Goal: Task Accomplishment & Management: Use online tool/utility

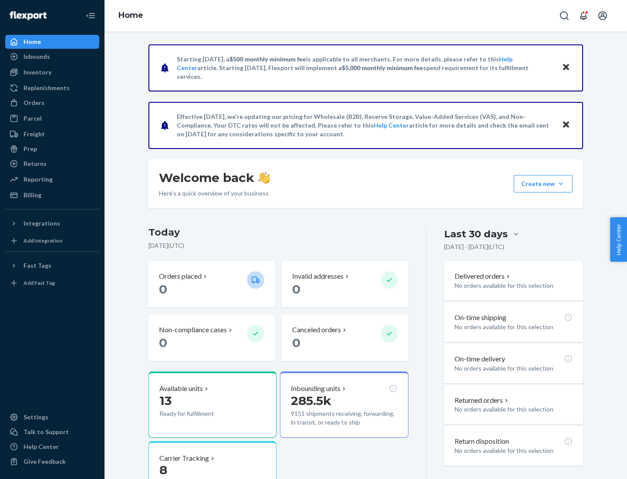
click at [45, 88] on div "Replenishments" at bounding box center [47, 88] width 46 height 9
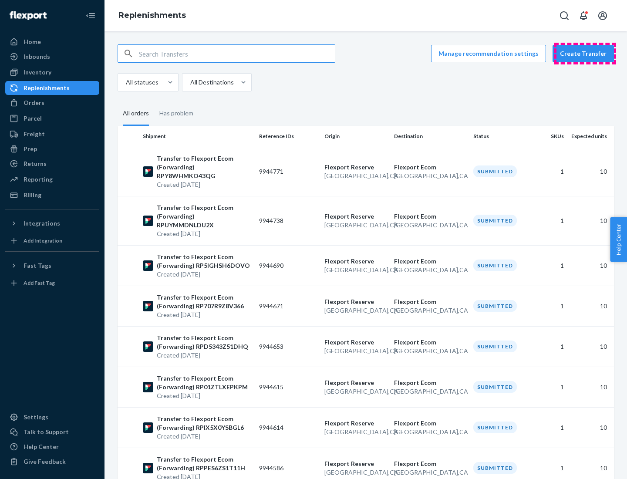
click at [585, 54] on button "Create Transfer" at bounding box center [583, 53] width 61 height 17
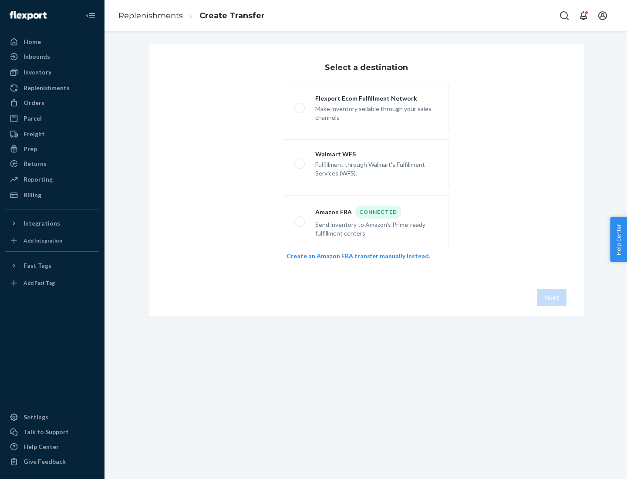
click at [377, 98] on div "Flexport Ecom Fulfillment Network" at bounding box center [376, 98] width 123 height 9
click at [300, 105] on input "Flexport Ecom Fulfillment Network Make inventory sellable through your sales ch…" at bounding box center [297, 108] width 6 height 6
radio input "true"
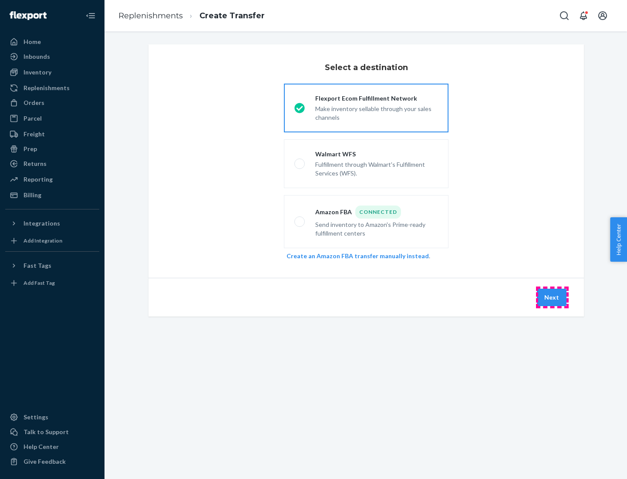
click at [552, 297] on button "Next" at bounding box center [552, 297] width 30 height 17
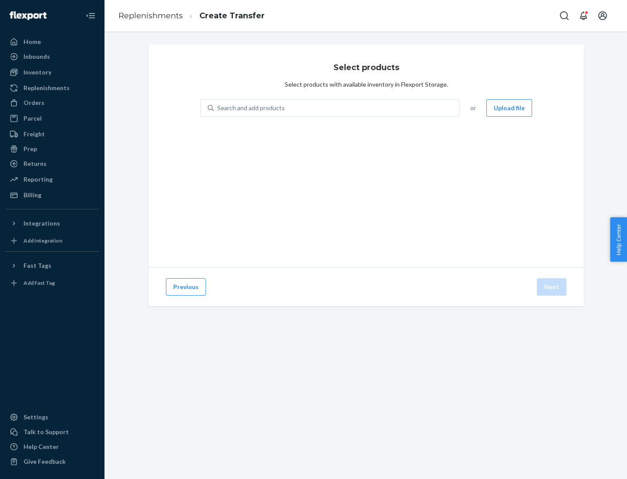
click at [510, 108] on button "Upload file" at bounding box center [509, 107] width 46 height 17
